Goal: Task Accomplishment & Management: Manage account settings

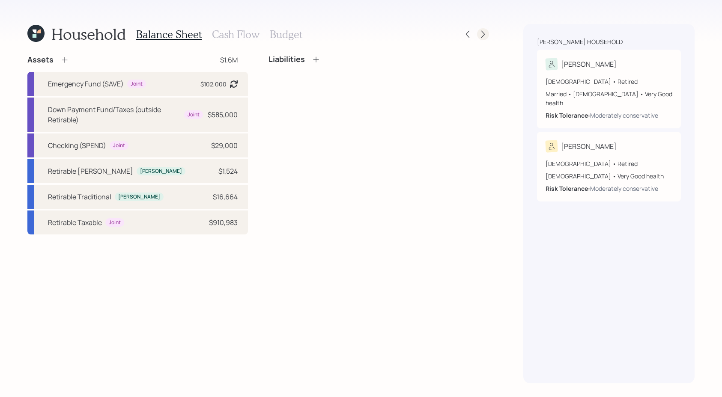
click at [488, 30] on div at bounding box center [475, 34] width 27 height 12
click at [482, 36] on icon at bounding box center [483, 34] width 9 height 9
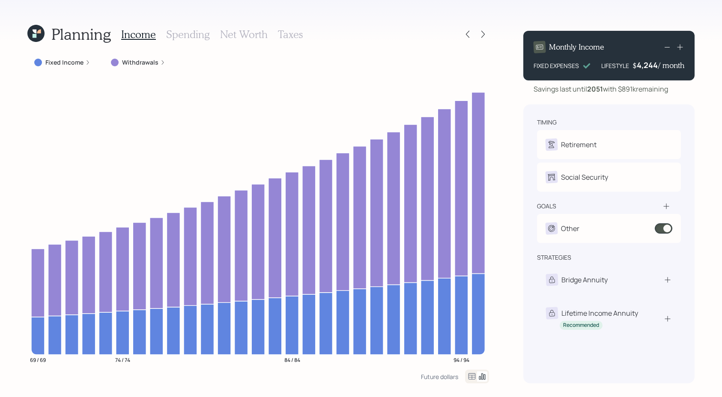
click at [128, 64] on label "Withdrawals" at bounding box center [140, 62] width 36 height 9
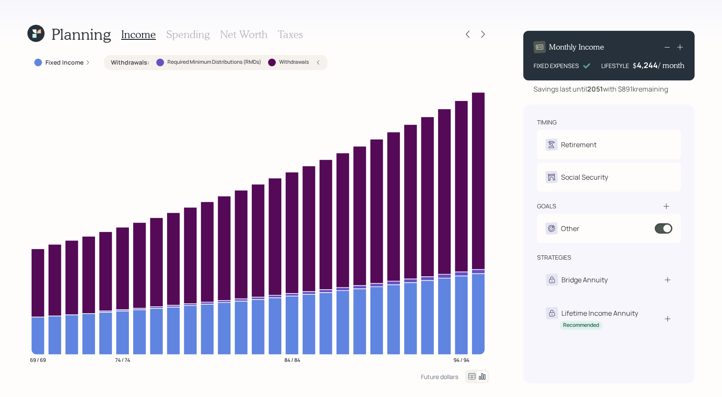
click at [128, 64] on label "Withdrawals :" at bounding box center [130, 62] width 39 height 9
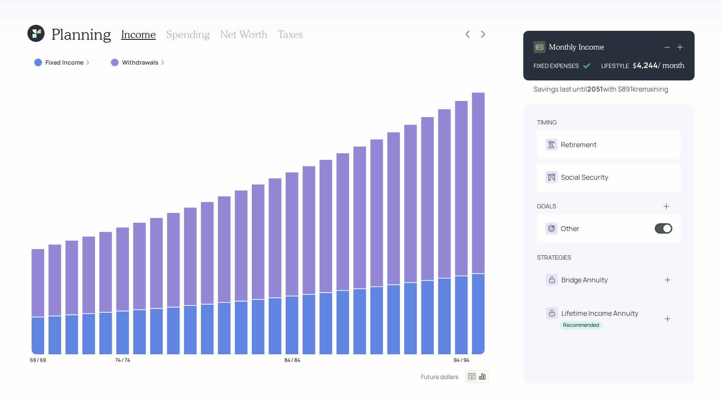
click at [235, 33] on h3 "Net Worth" at bounding box center [244, 34] width 48 height 12
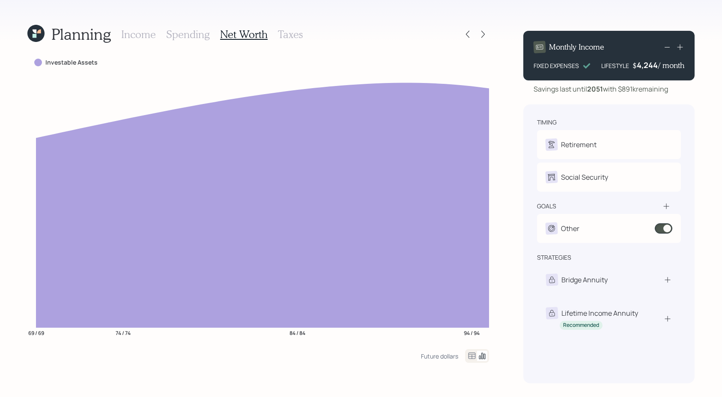
click at [142, 35] on h3 "Income" at bounding box center [138, 34] width 35 height 12
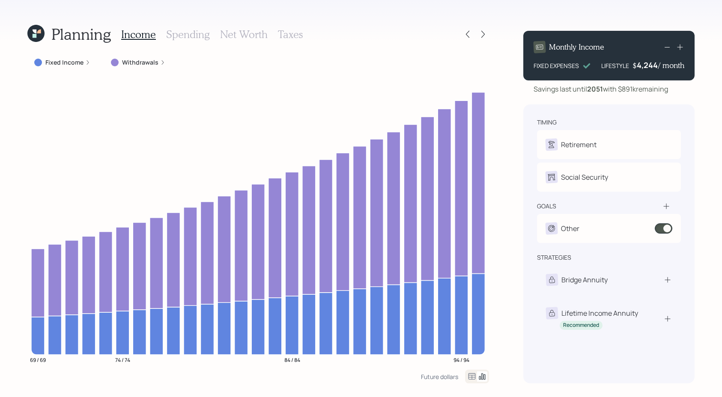
click at [466, 27] on div "Planning Income Spending Net Worth Taxes" at bounding box center [258, 34] width 462 height 21
click at [466, 32] on icon at bounding box center [467, 34] width 9 height 9
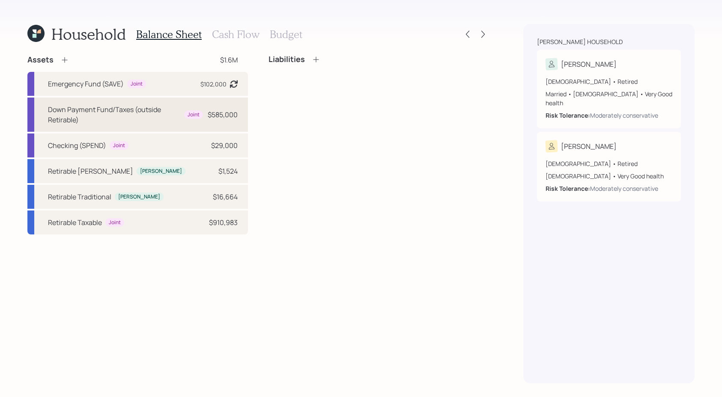
click at [147, 126] on div "Down Payment Fund/Taxes (outside Retirable) Joint $585,000" at bounding box center [137, 115] width 221 height 34
select select "emergency_fund"
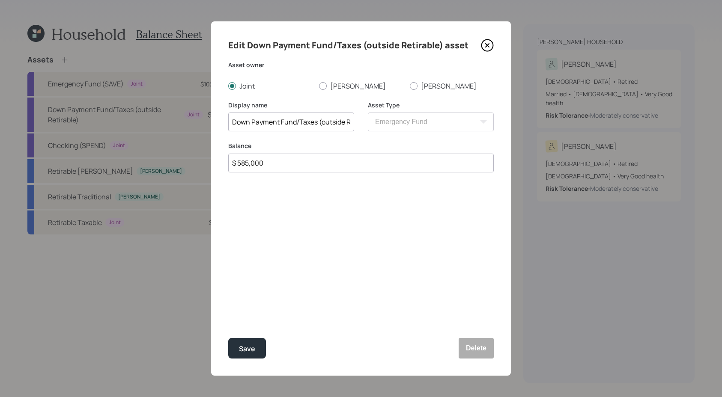
click at [483, 45] on icon at bounding box center [487, 45] width 13 height 13
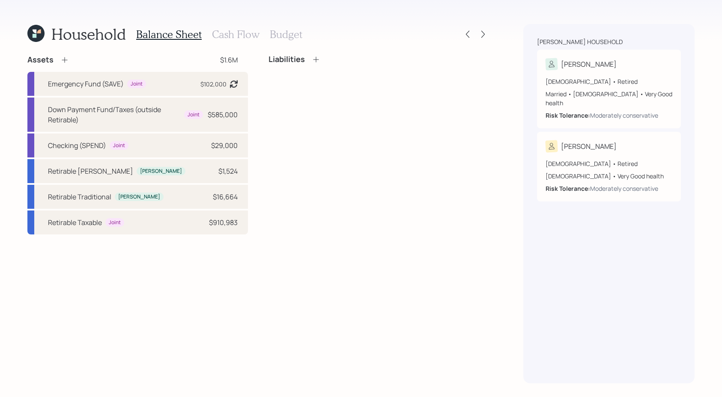
click at [38, 32] on icon at bounding box center [39, 32] width 4 height 4
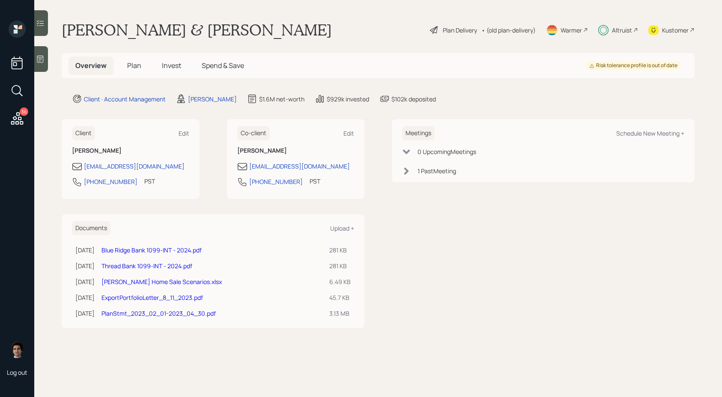
click at [170, 63] on span "Invest" at bounding box center [171, 65] width 19 height 9
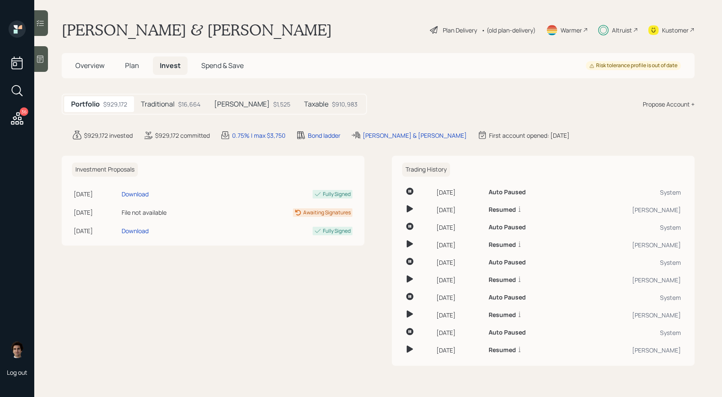
click at [304, 101] on h5 "Taxable" at bounding box center [316, 104] width 24 height 8
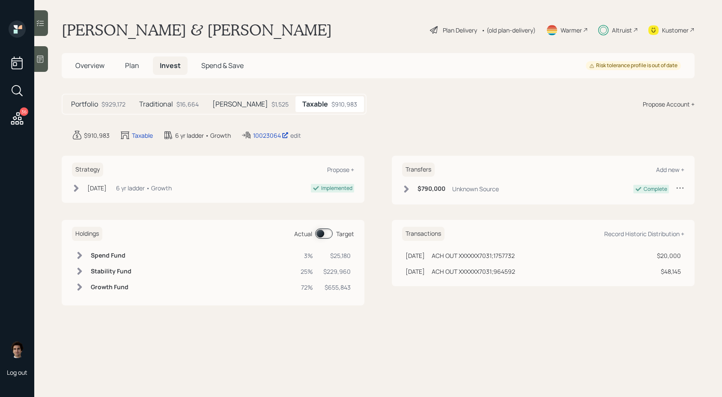
click at [272, 140] on div "10023064 edit" at bounding box center [271, 135] width 60 height 10
click at [272, 139] on div "10023064" at bounding box center [271, 135] width 36 height 9
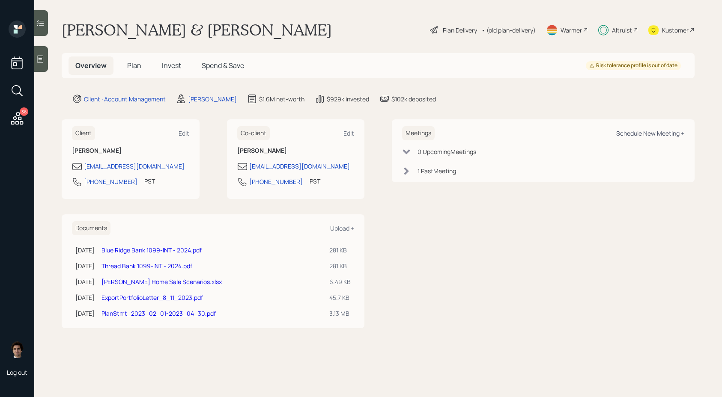
click at [644, 136] on div "Schedule New Meeting +" at bounding box center [650, 133] width 68 height 8
select select "59554aeb-d739-4552-90b9-0d27d70b4bf7"
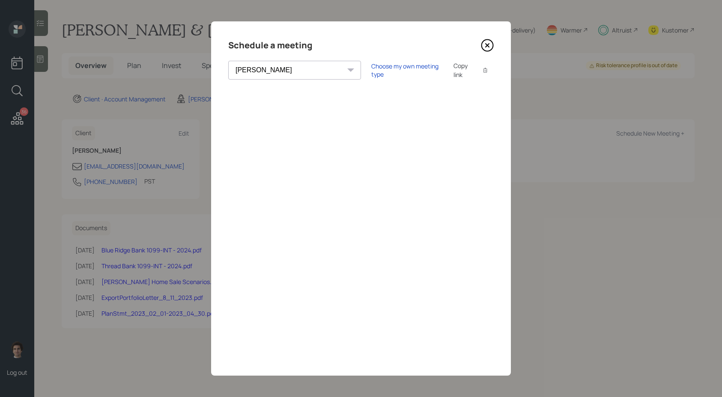
click at [453, 73] on div "Copy link" at bounding box center [463, 70] width 20 height 18
click at [489, 52] on div "Schedule a meeting" at bounding box center [361, 46] width 266 height 14
click at [485, 51] on icon at bounding box center [487, 45] width 13 height 13
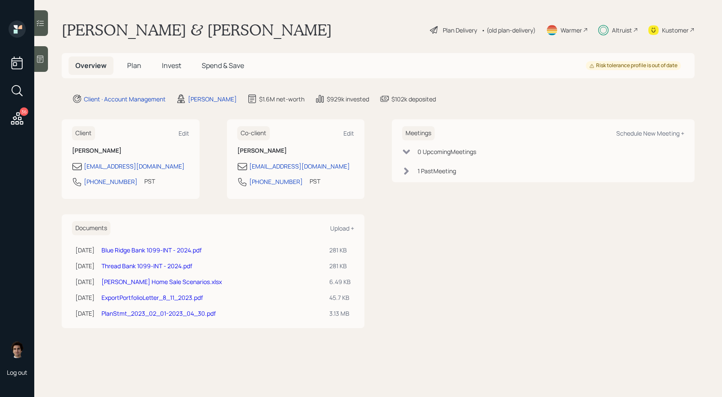
click at [137, 66] on span "Plan" at bounding box center [134, 65] width 14 height 9
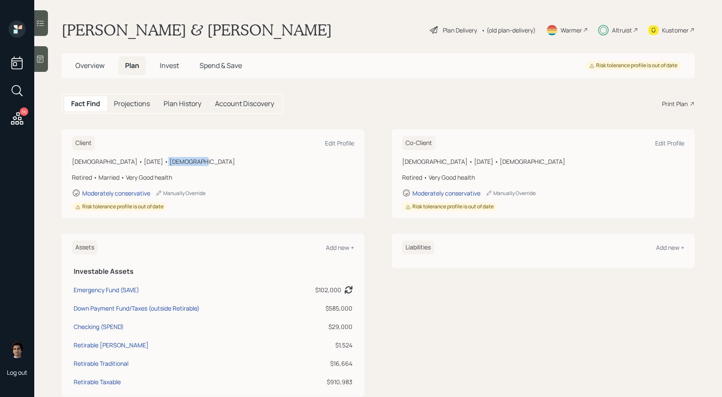
drag, startPoint x: 188, startPoint y: 159, endPoint x: 155, endPoint y: 159, distance: 33.4
click at [155, 159] on div "Male • September 10, 1956 • 68 years old" at bounding box center [213, 161] width 282 height 9
click at [289, 191] on div "Moderately conservative Manually Override" at bounding box center [213, 193] width 282 height 9
